Goal: Navigation & Orientation: Find specific page/section

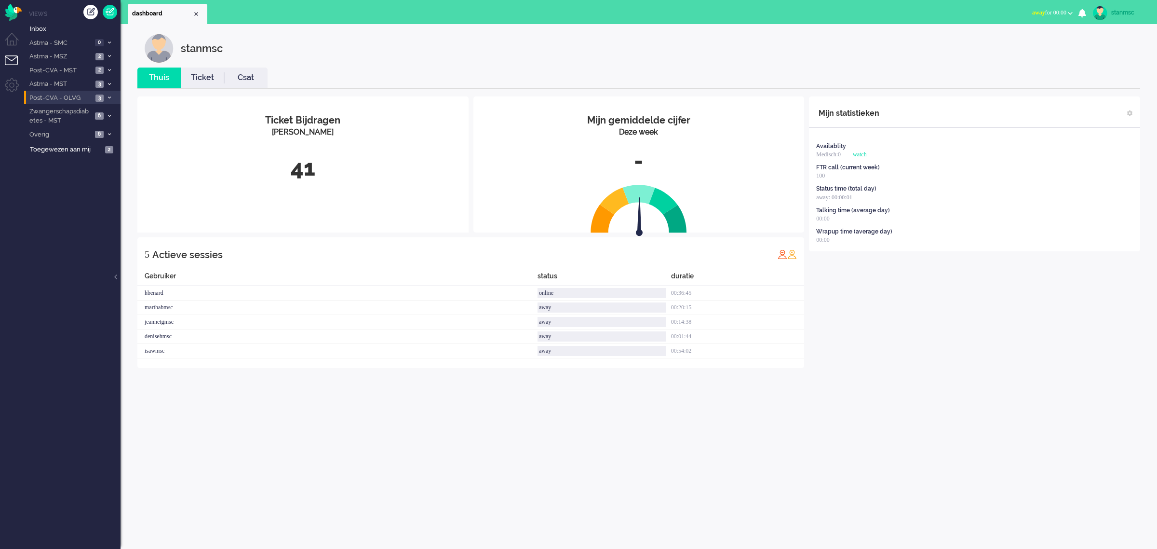
click at [64, 97] on span "Post-CVA - OLVG" at bounding box center [60, 98] width 65 height 9
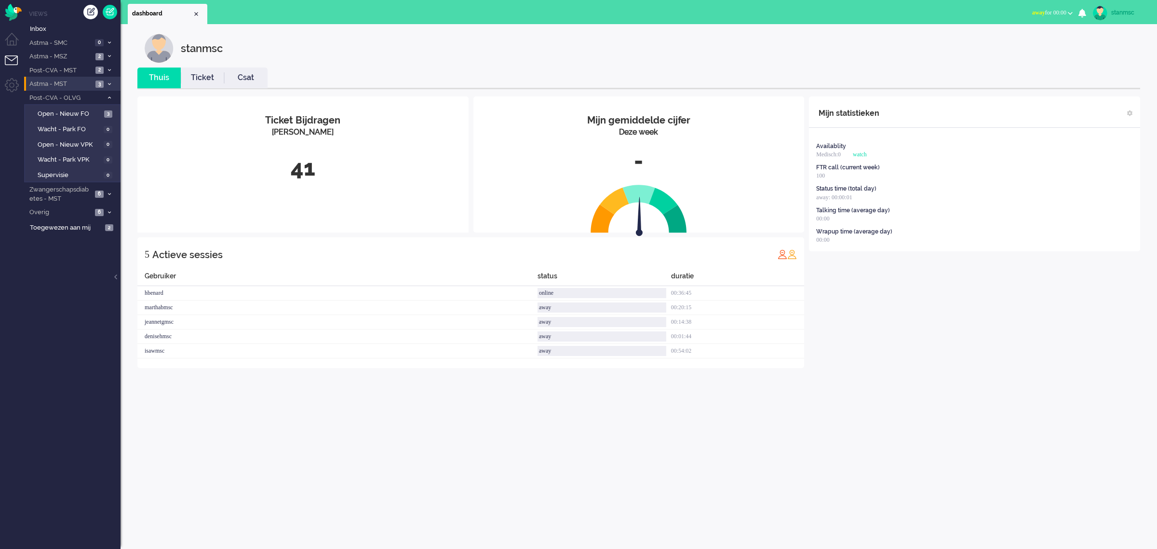
click at [65, 83] on span "Astma - MST" at bounding box center [60, 84] width 65 height 9
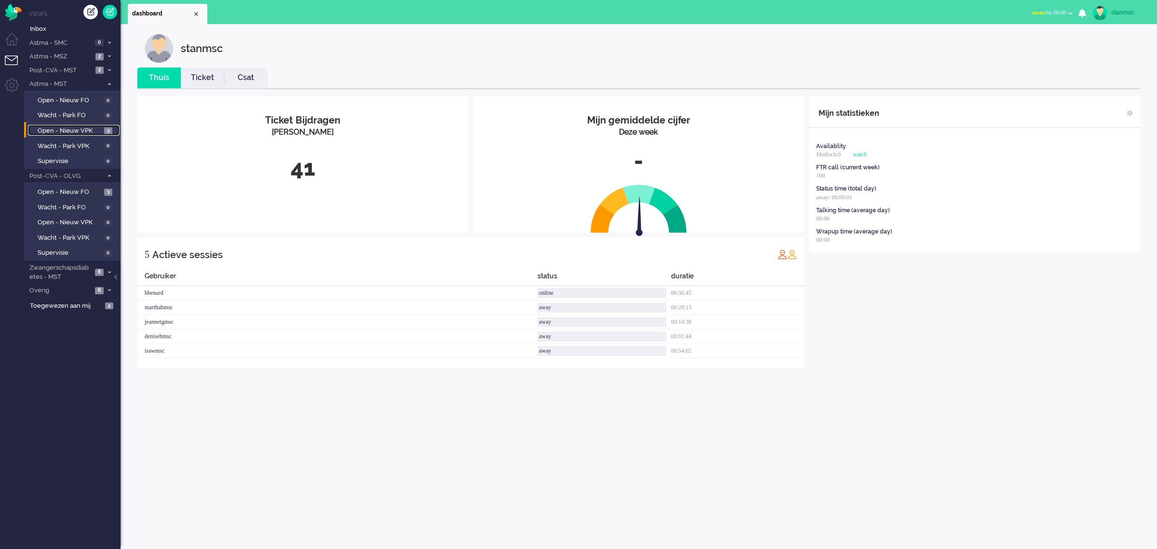
click at [72, 129] on span "Open - Nieuw VPK" at bounding box center [70, 130] width 64 height 9
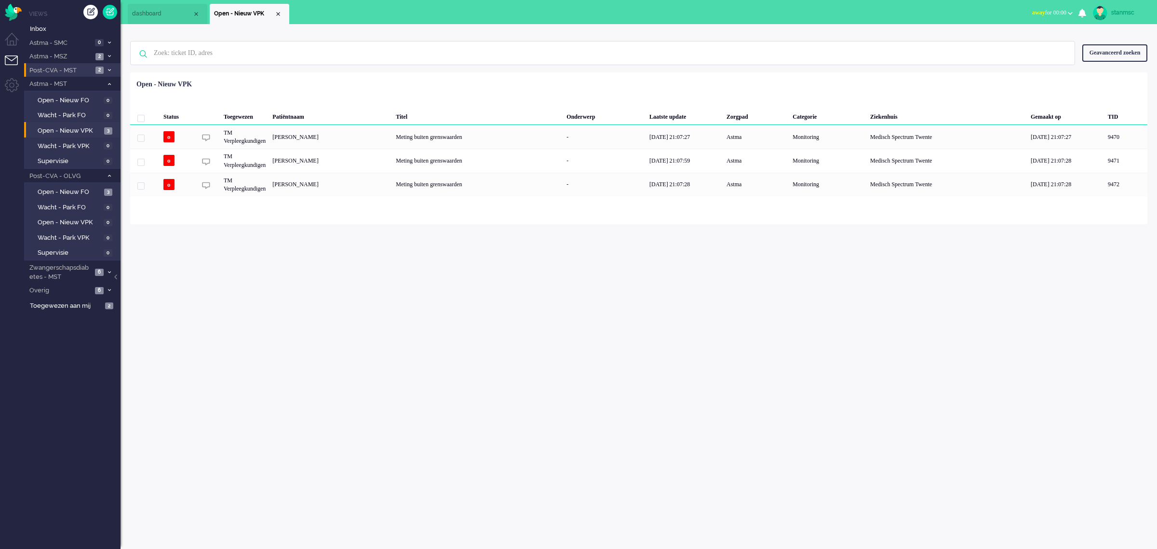
click at [76, 71] on span "Post-CVA - MST" at bounding box center [60, 70] width 65 height 9
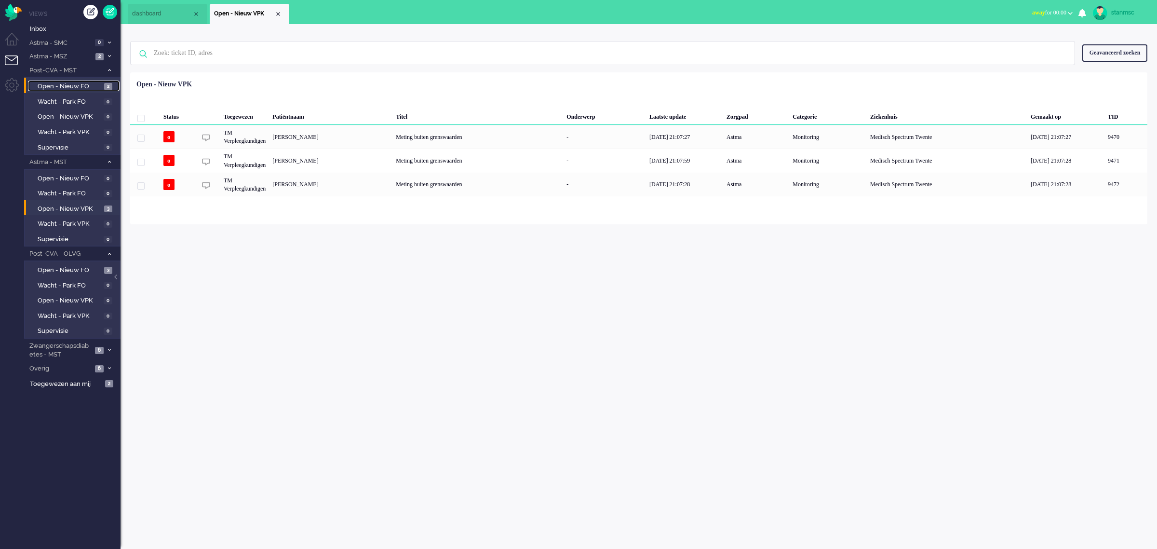
click at [78, 86] on span "Open - Nieuw FO" at bounding box center [70, 86] width 64 height 9
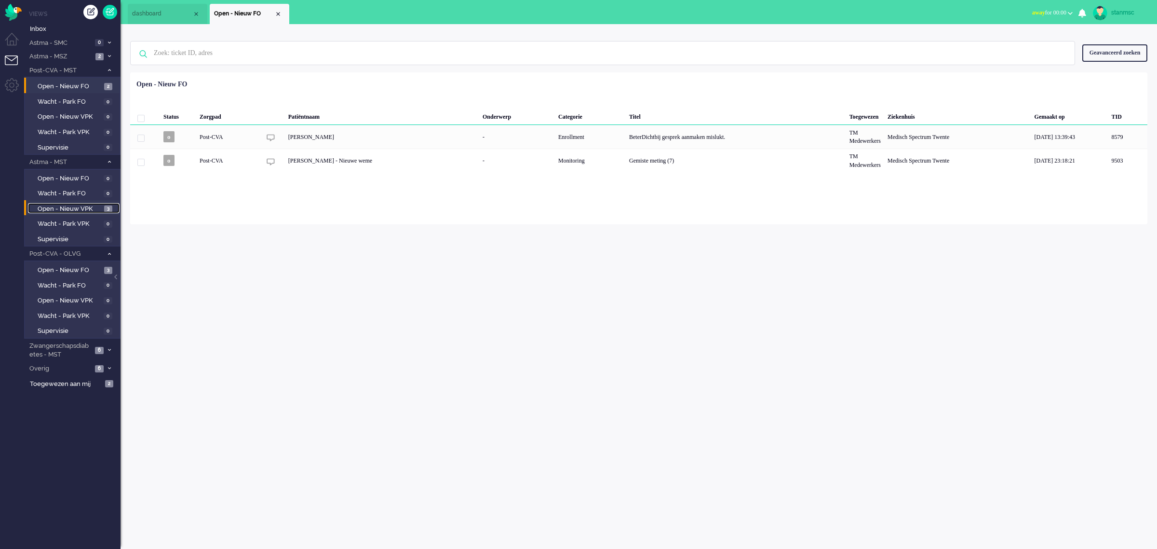
click at [79, 207] on span "Open - Nieuw VPK" at bounding box center [70, 208] width 64 height 9
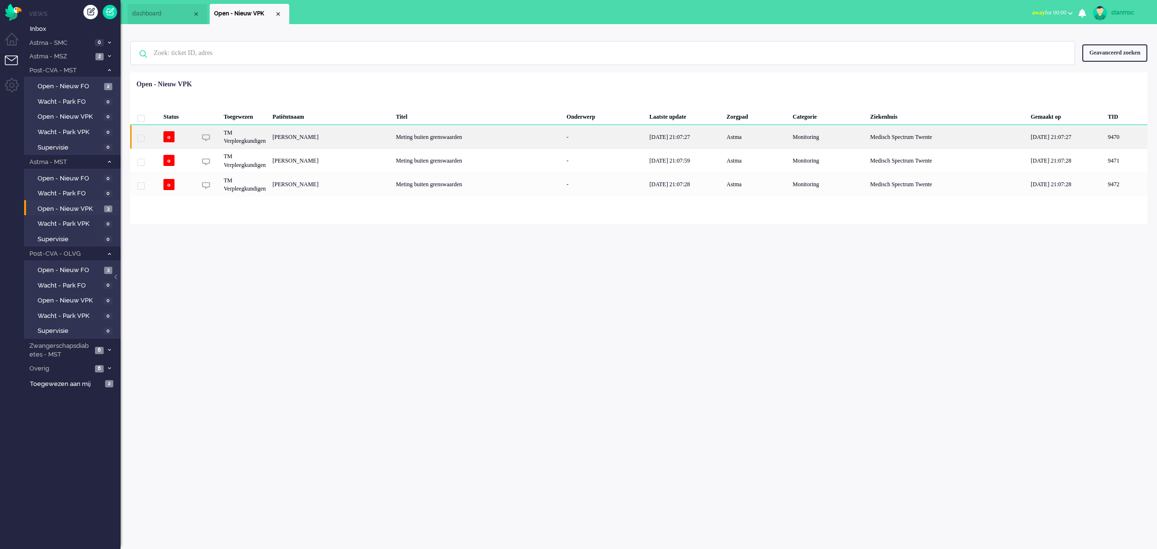
click at [358, 140] on div "[PERSON_NAME]" at bounding box center [330, 137] width 123 height 24
